Goal: Check status

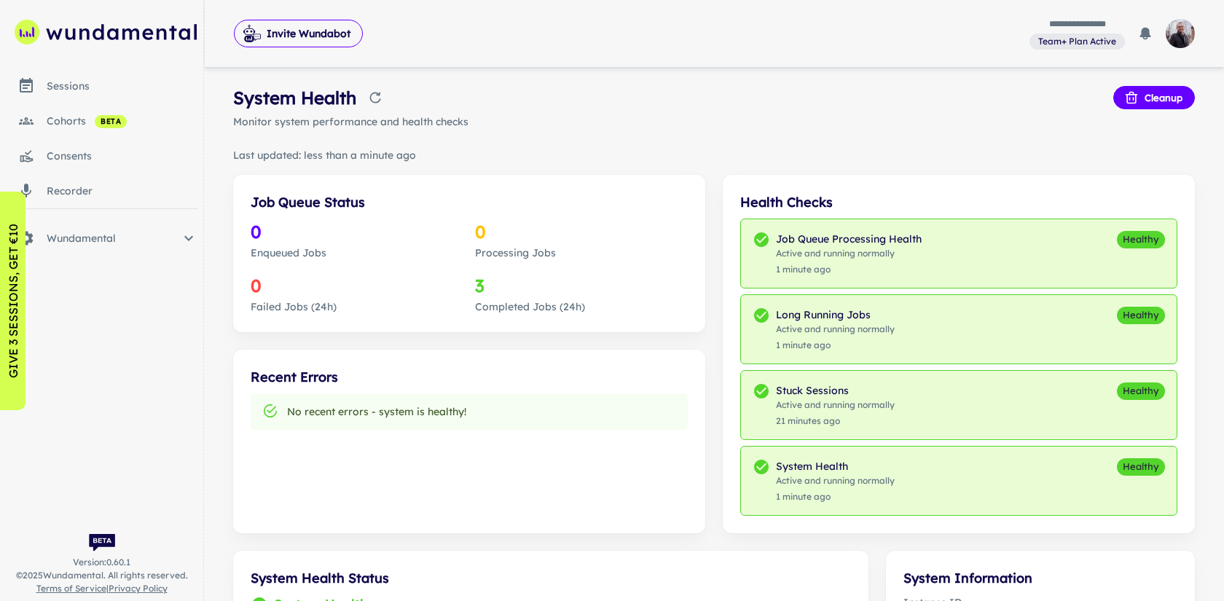
click at [71, 157] on div "consents" at bounding box center [122, 156] width 151 height 16
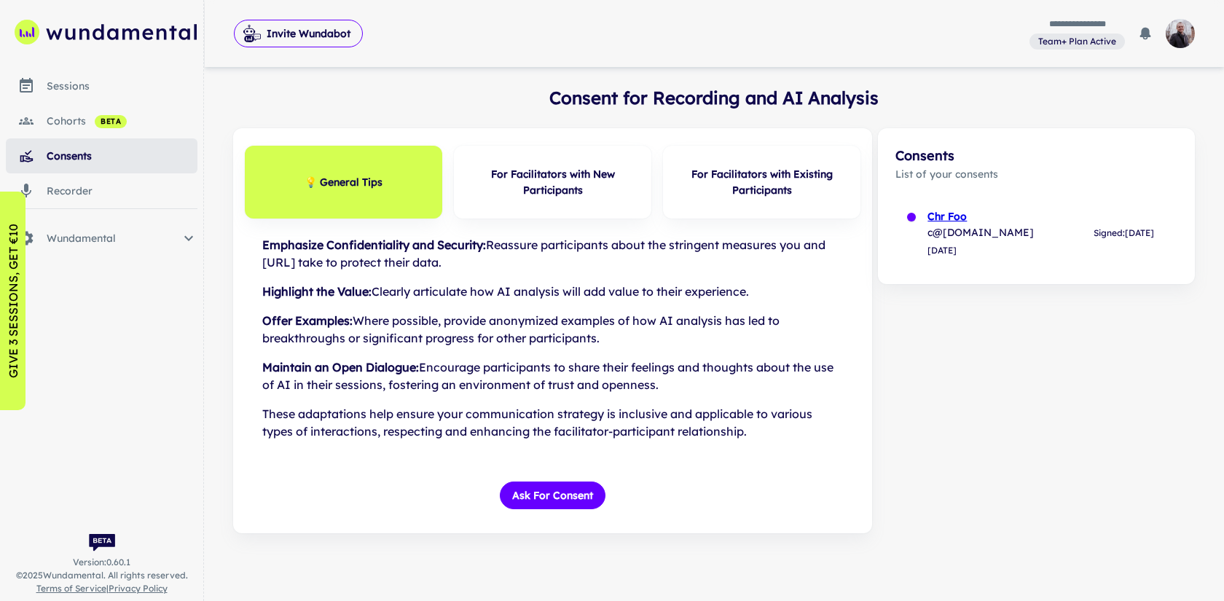
click at [79, 77] on link "sessions" at bounding box center [102, 85] width 192 height 35
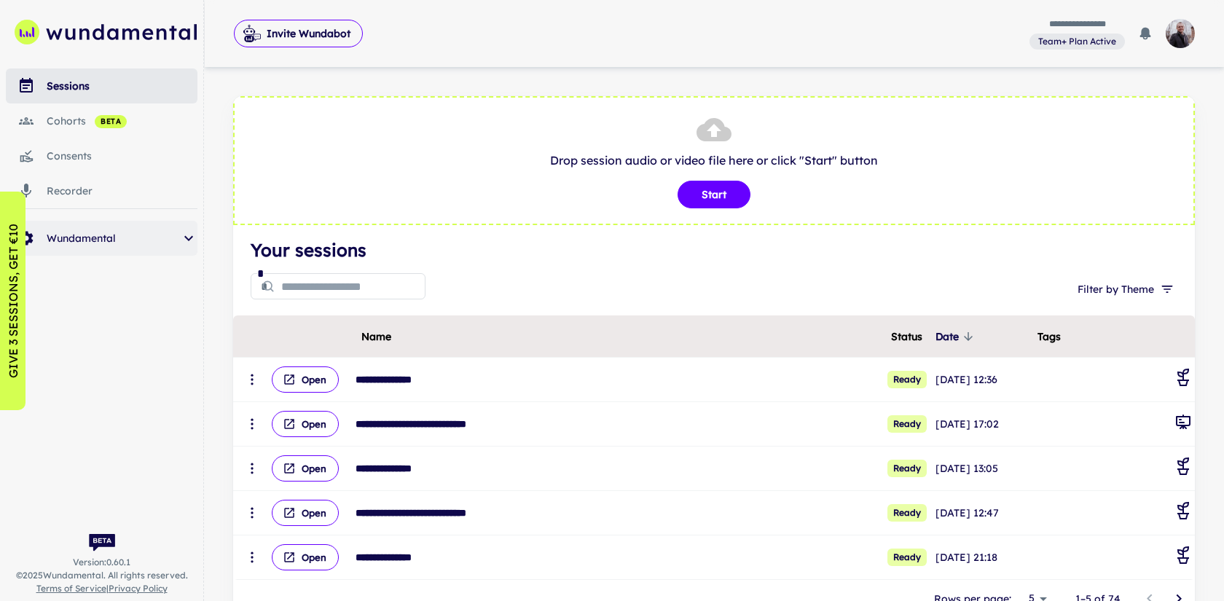
click at [134, 242] on span "Wundamental" at bounding box center [113, 238] width 133 height 16
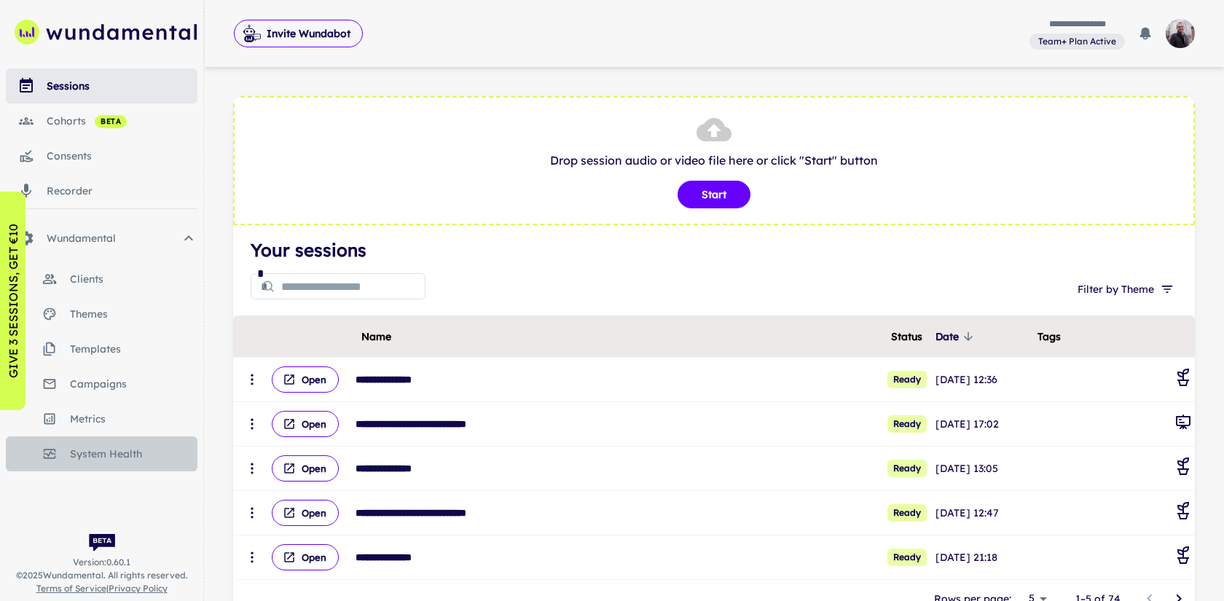
click at [112, 463] on link "system health" at bounding box center [102, 453] width 192 height 35
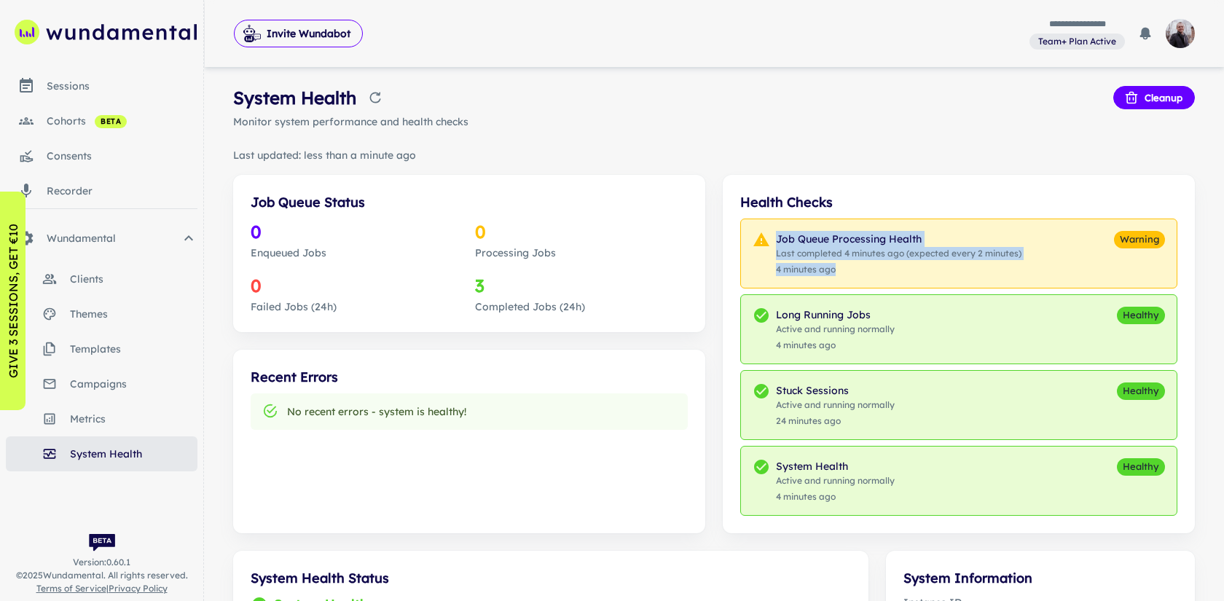
drag, startPoint x: 1000, startPoint y: 275, endPoint x: 758, endPoint y: 240, distance: 244.3
click at [758, 240] on div "Job Queue Processing Health Last completed 4 minutes ago (expected every 2 minu…" at bounding box center [933, 253] width 361 height 45
copy div "Job Queue Processing Health Last completed 4 minutes ago (expected every 2 minu…"
